Goal: Navigation & Orientation: Find specific page/section

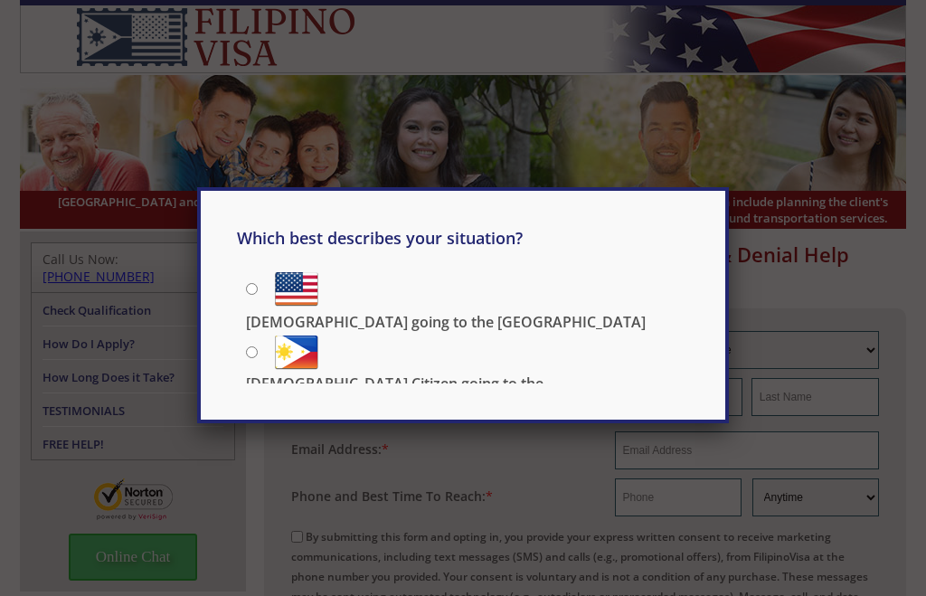
click at [258, 346] on input "[DEMOGRAPHIC_DATA] Citizen going to the [DEMOGRAPHIC_DATA]" at bounding box center [252, 352] width 12 height 12
radio input "true"
click at [258, 354] on input "[DEMOGRAPHIC_DATA] Citizen going to the [DEMOGRAPHIC_DATA]" at bounding box center [252, 352] width 12 height 12
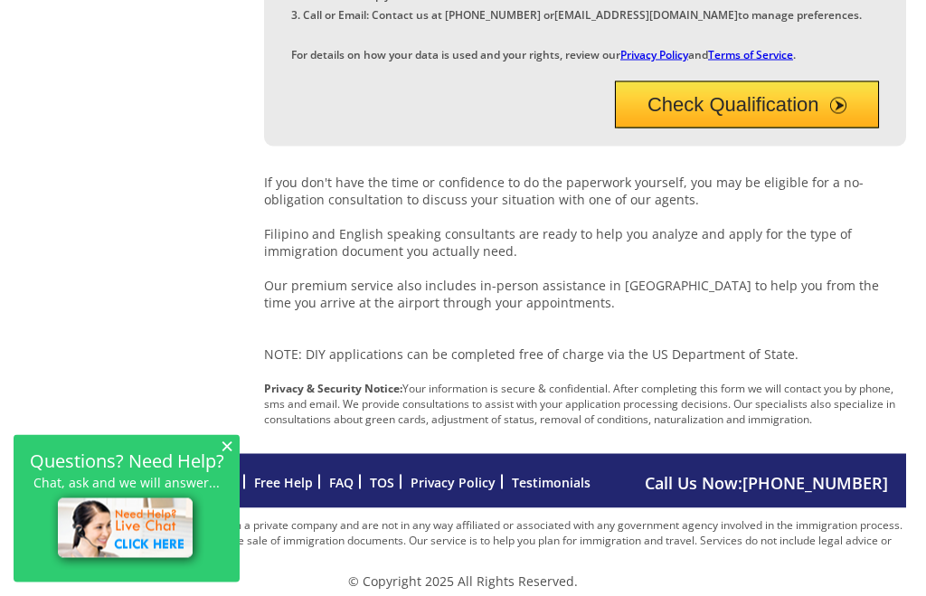
scroll to position [758, 0]
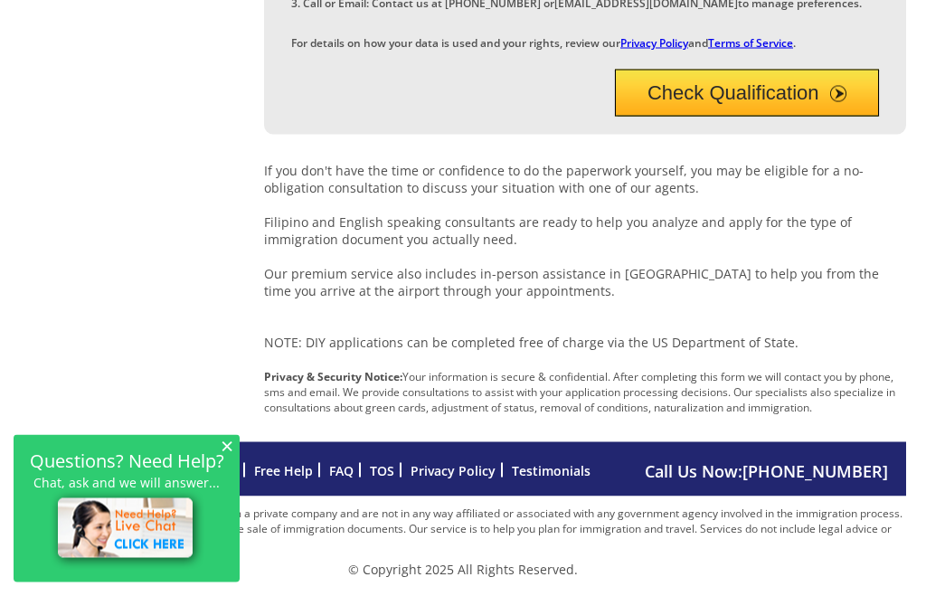
click at [232, 453] on span "×" at bounding box center [227, 445] width 13 height 15
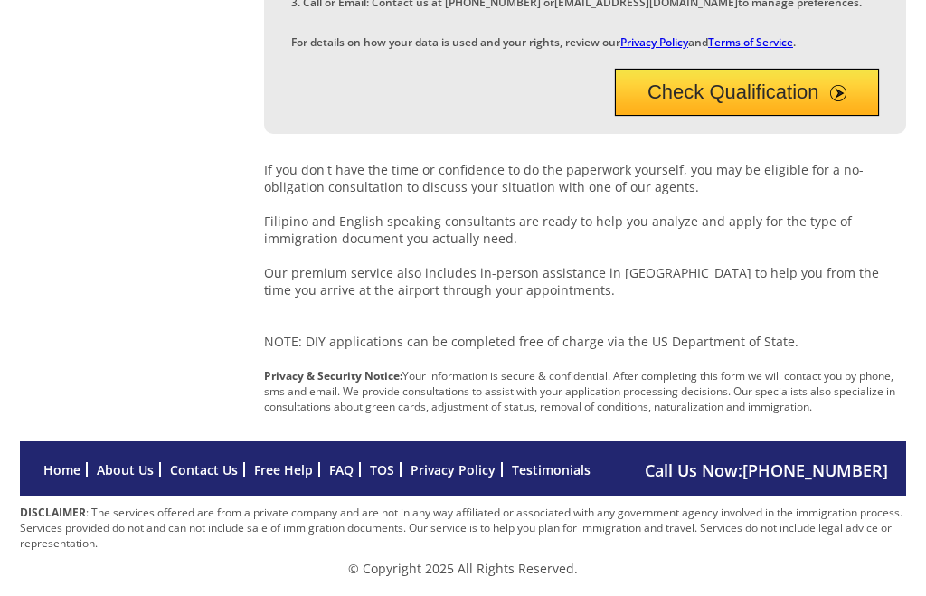
click at [210, 479] on link "Contact Us" at bounding box center [204, 470] width 68 height 17
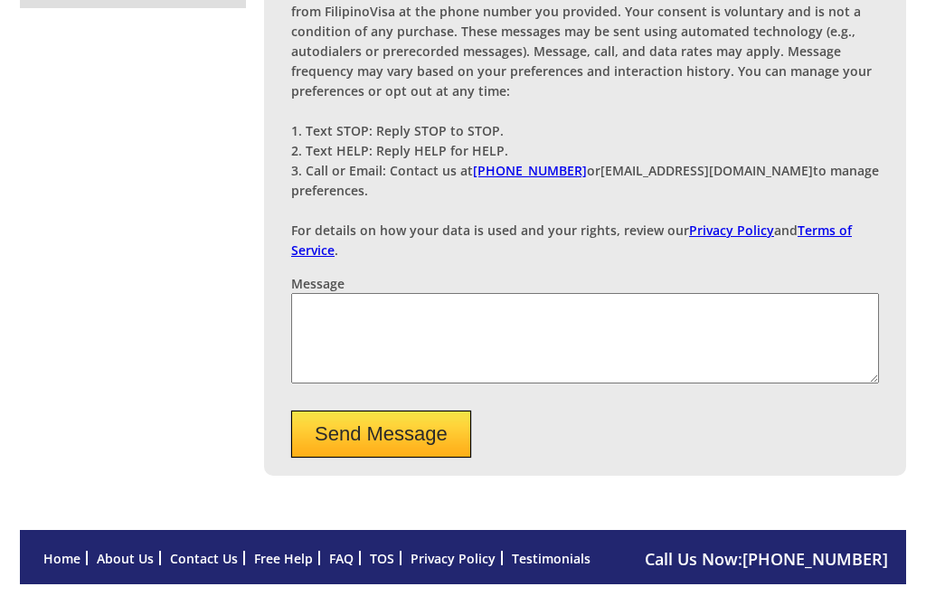
scroll to position [611, 0]
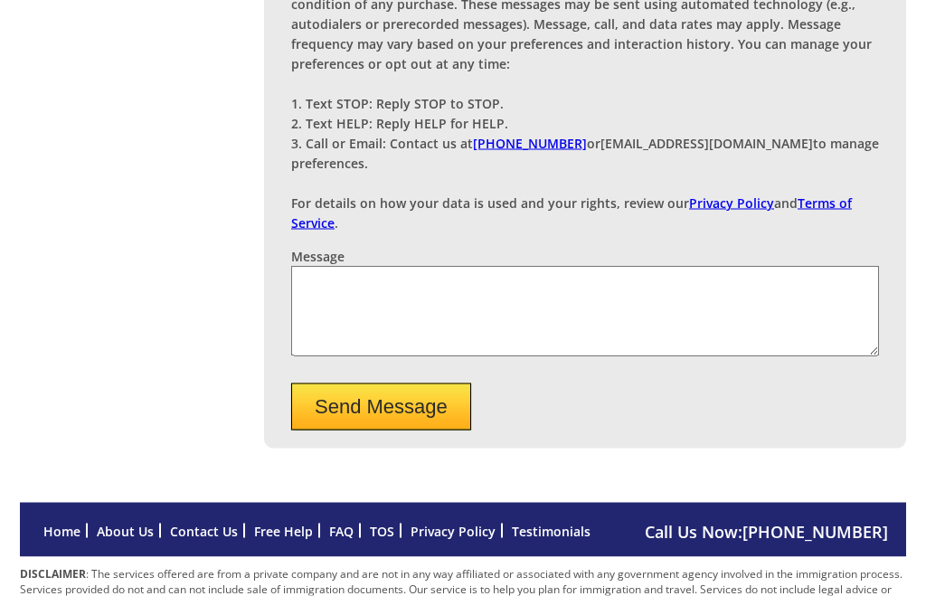
click at [70, 526] on link "Home" at bounding box center [61, 531] width 37 height 17
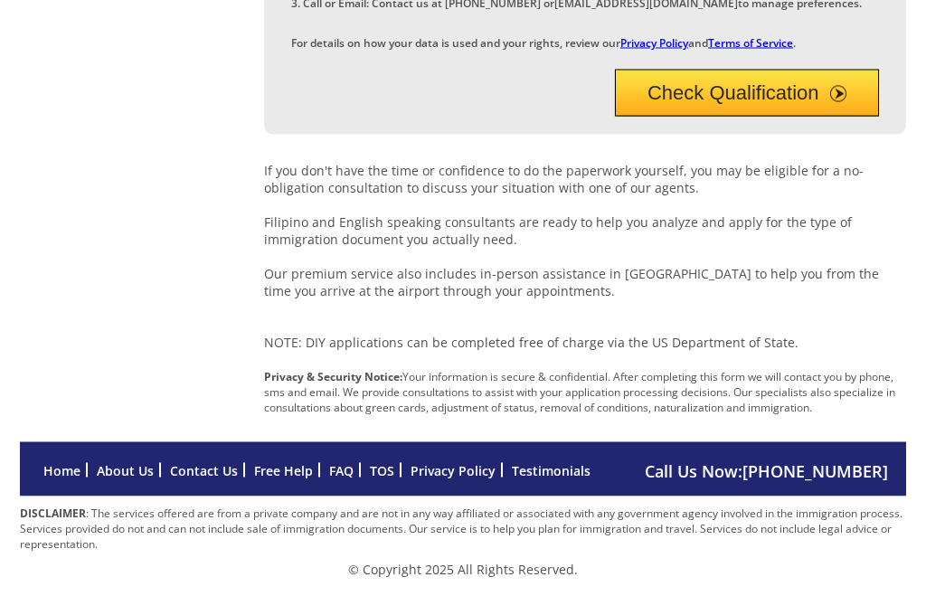
scroll to position [758, 0]
click at [122, 479] on link "About Us" at bounding box center [125, 470] width 57 height 17
